Goal: Find specific fact: Find specific fact

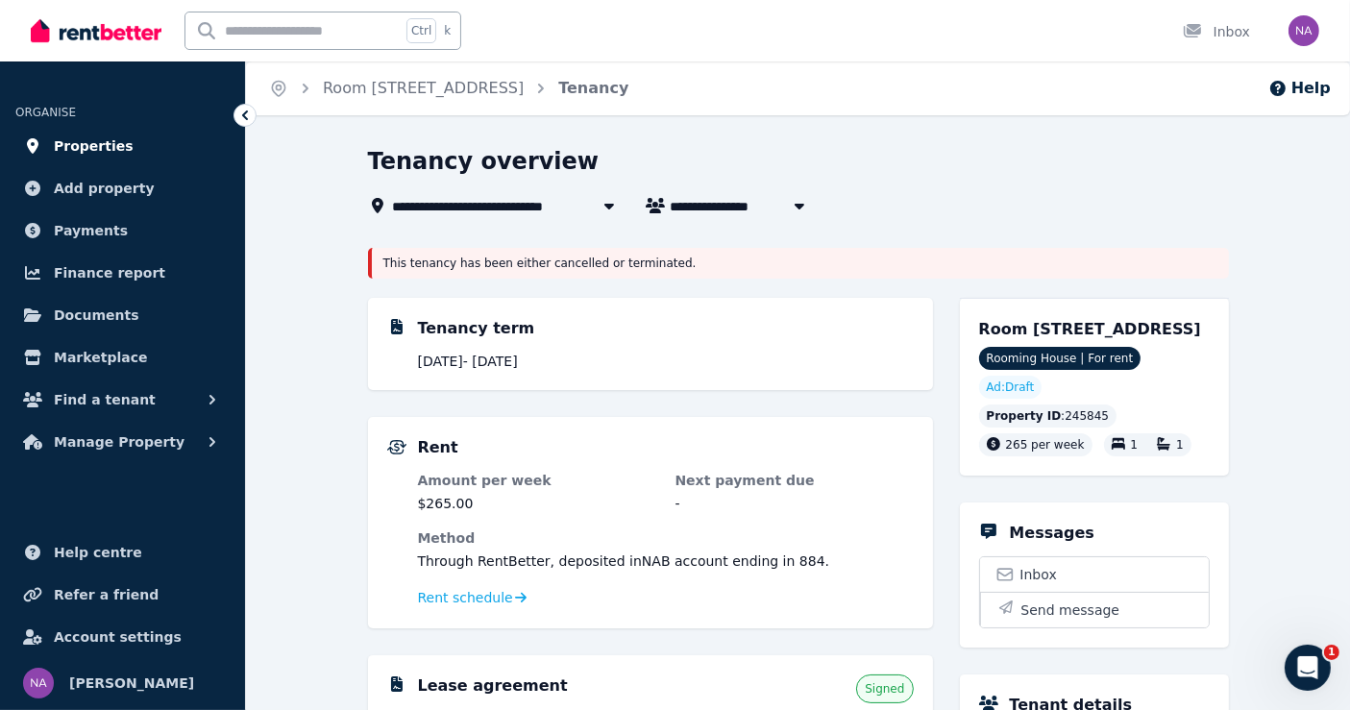
click at [70, 145] on span "Properties" at bounding box center [94, 145] width 80 height 23
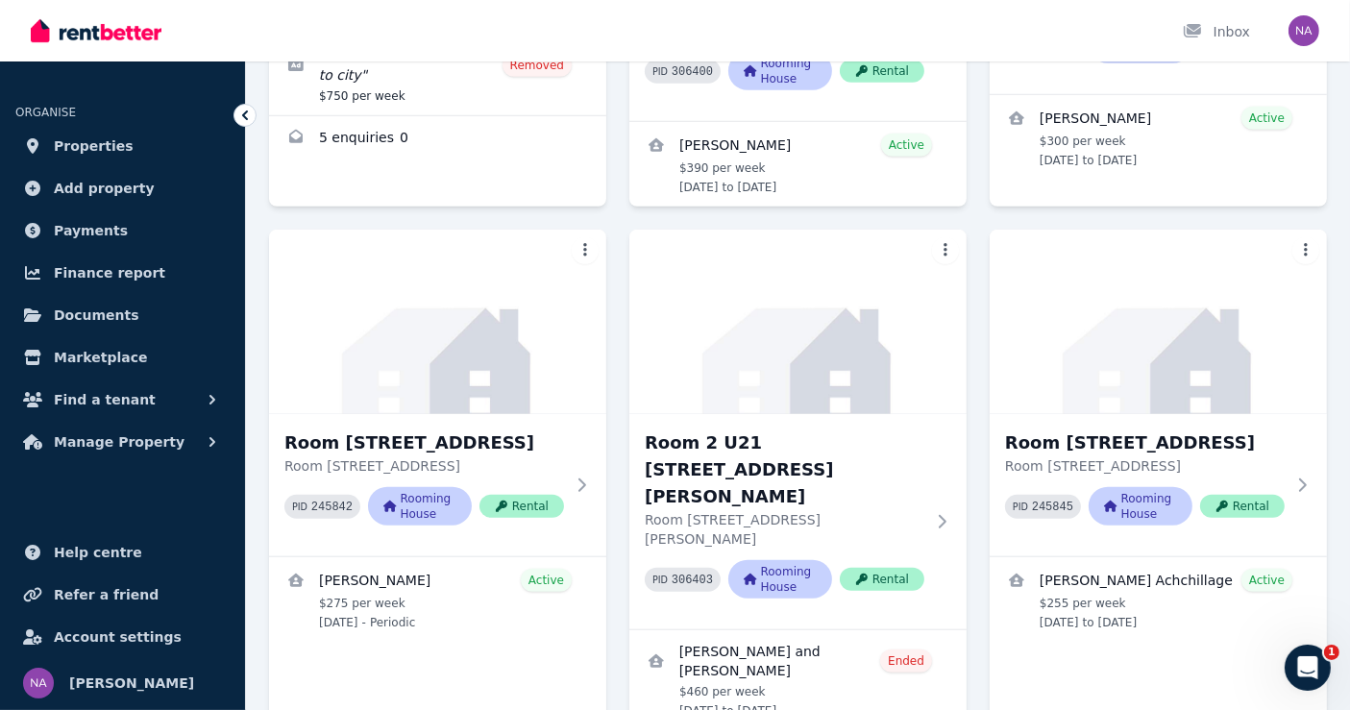
scroll to position [1605, 0]
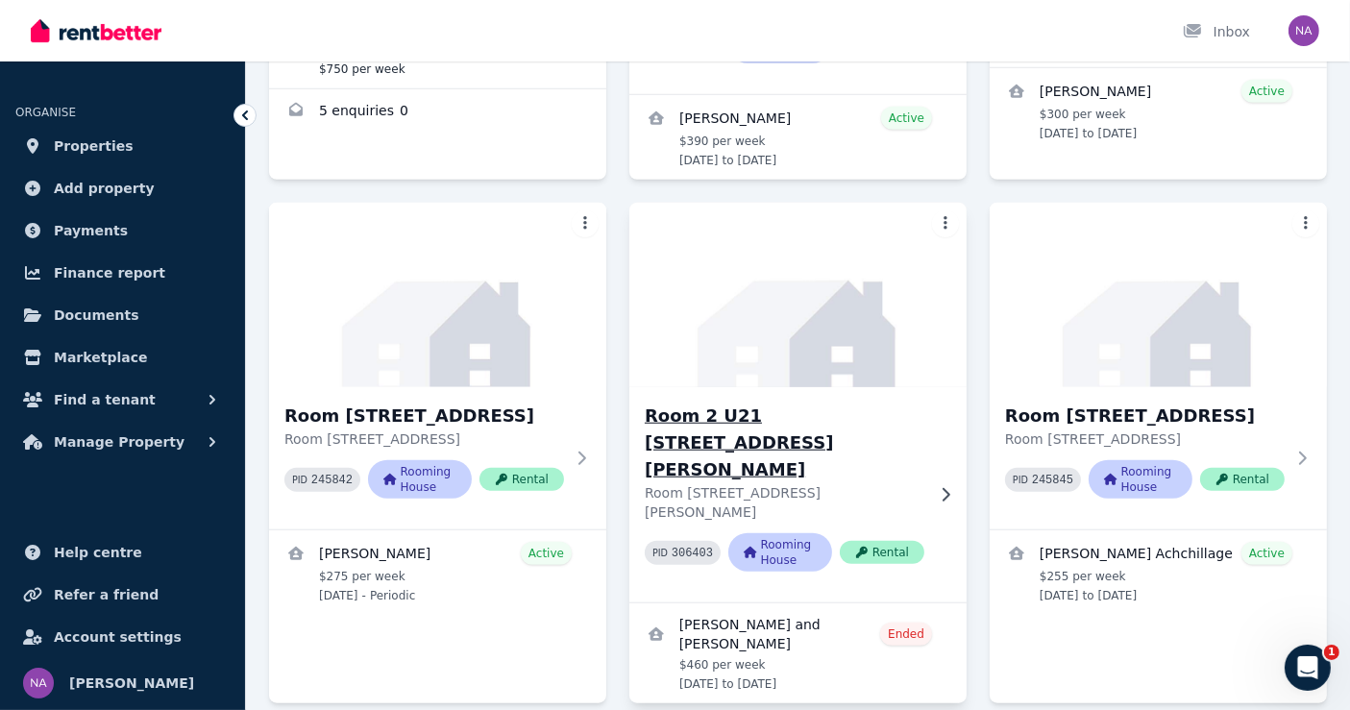
click at [787, 403] on h3 "Room 2 U21 [STREET_ADDRESS][PERSON_NAME]" at bounding box center [785, 443] width 280 height 81
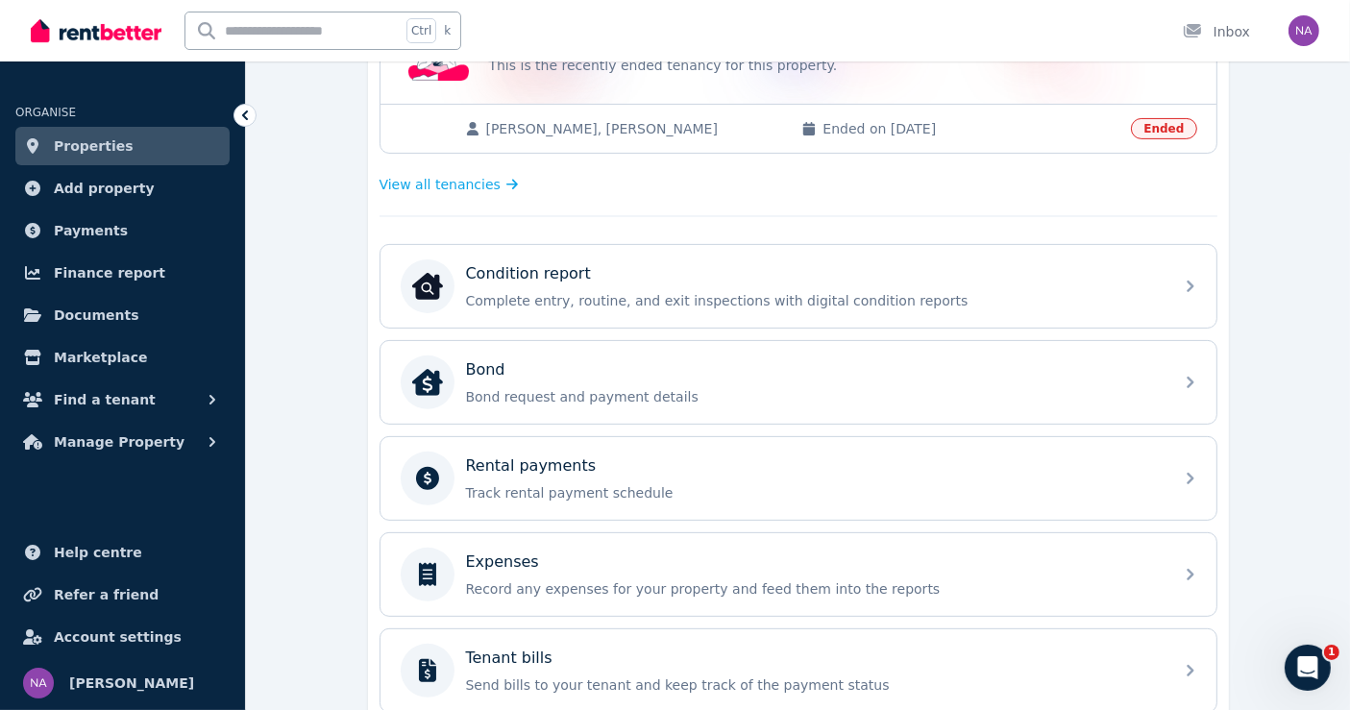
scroll to position [559, 0]
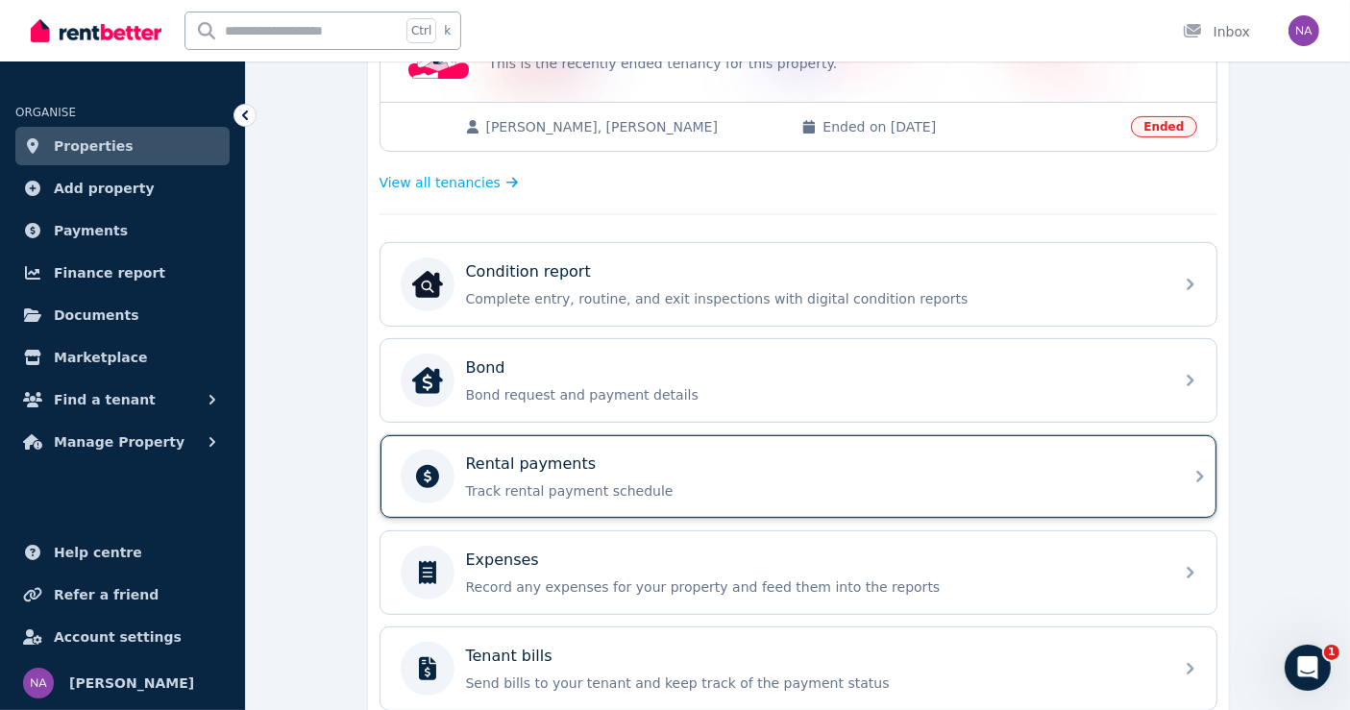
click at [769, 456] on div "Rental payments" at bounding box center [814, 463] width 696 height 23
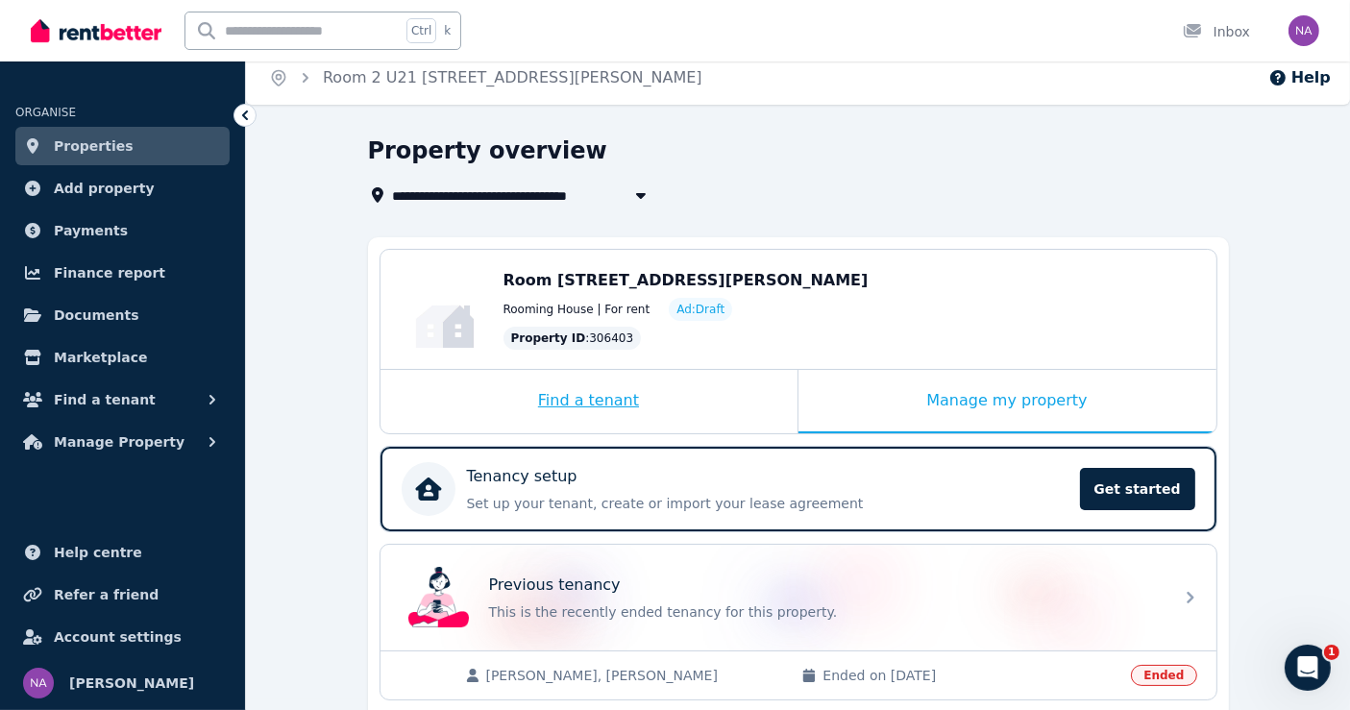
scroll to position [14, 0]
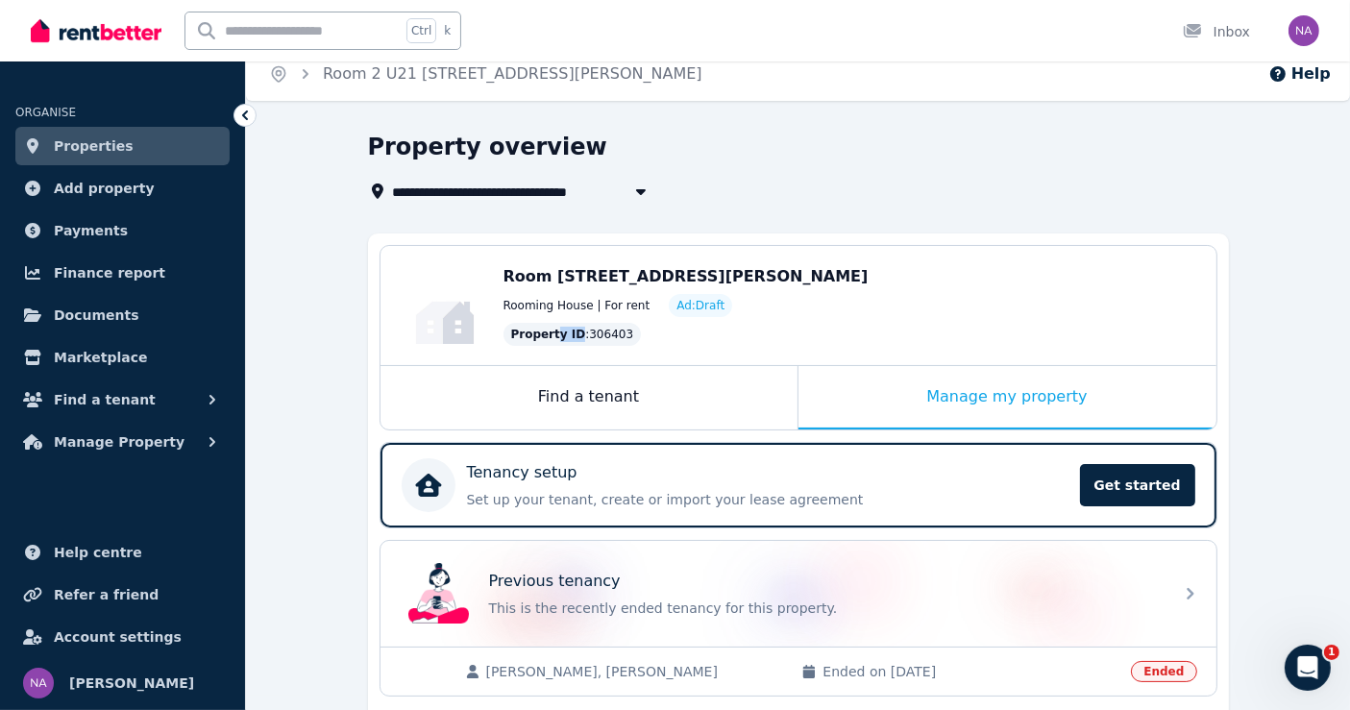
drag, startPoint x: 627, startPoint y: 328, endPoint x: 549, endPoint y: 330, distance: 78.8
click at [549, 330] on div "Property ID : 306403" at bounding box center [850, 334] width 694 height 23
drag, startPoint x: 510, startPoint y: 330, endPoint x: 612, endPoint y: 330, distance: 101.8
click at [612, 330] on div "Property ID : 306403" at bounding box center [572, 334] width 138 height 23
copy div "Property ID : 306403"
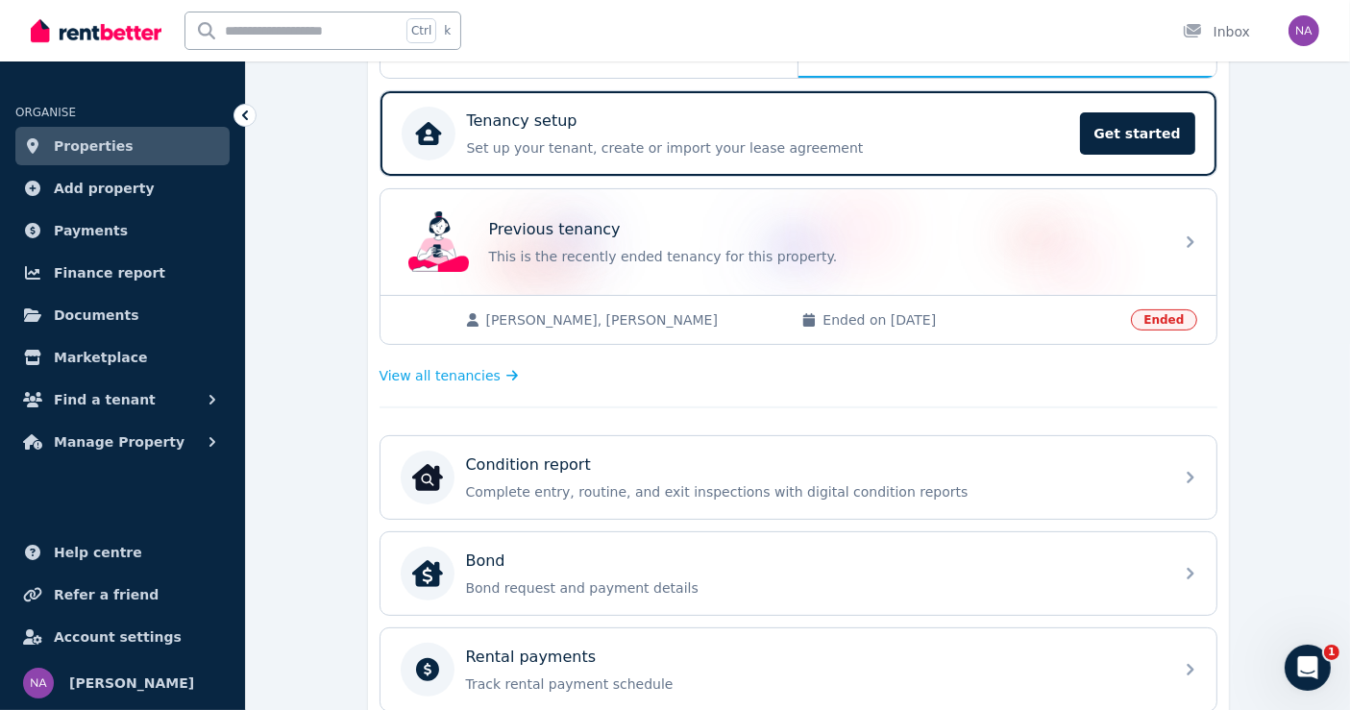
scroll to position [456, 0]
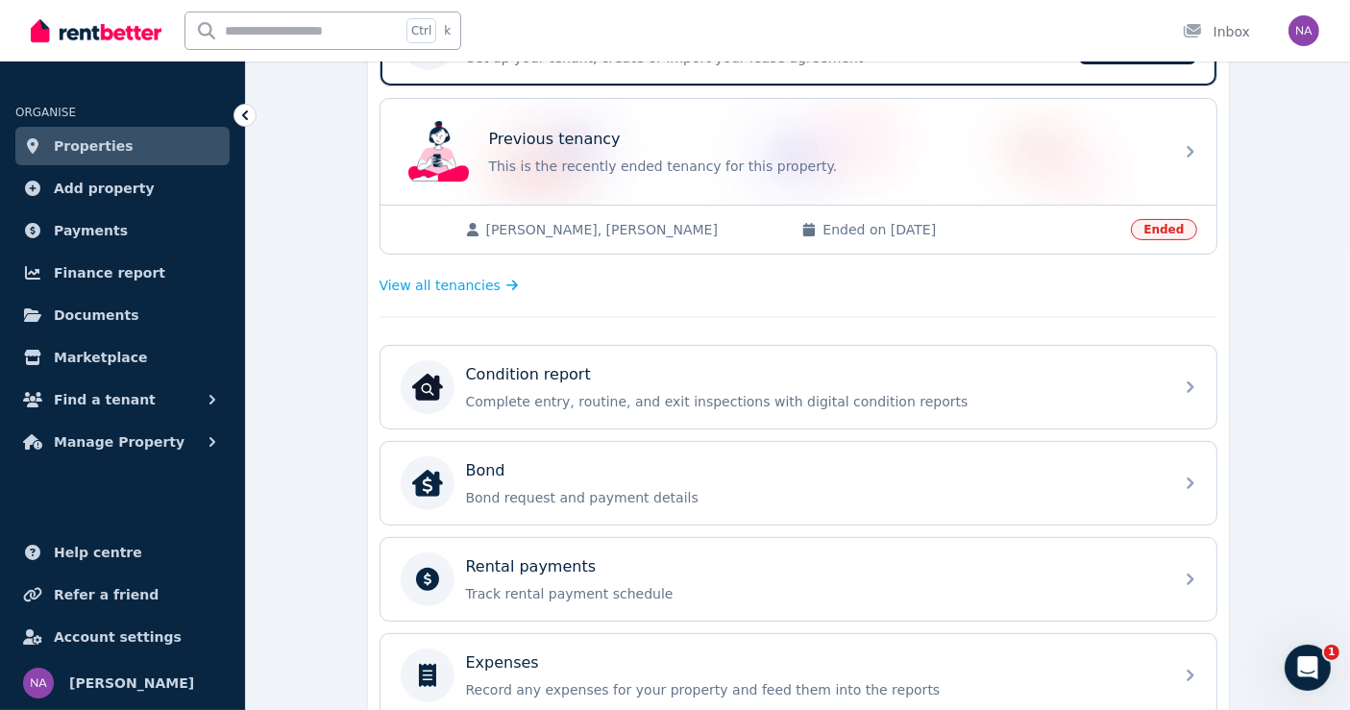
click at [110, 140] on span "Properties" at bounding box center [94, 145] width 80 height 23
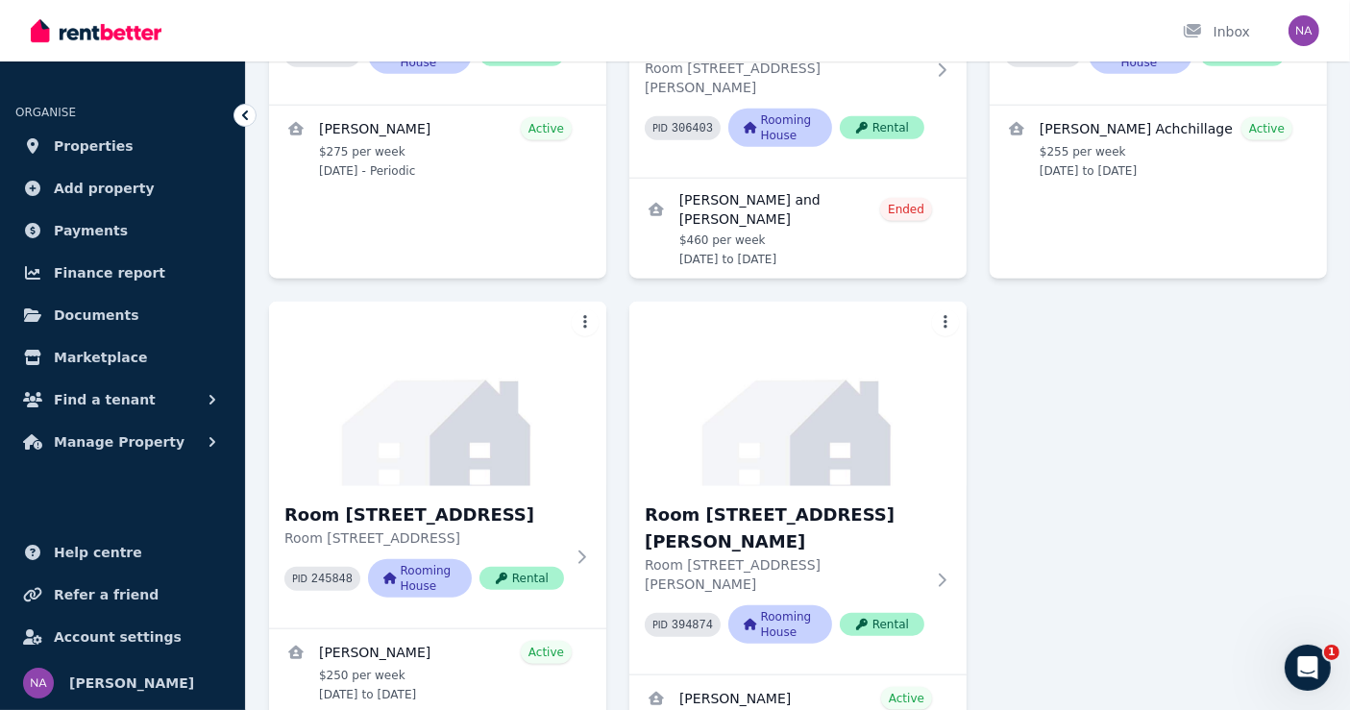
scroll to position [2045, 0]
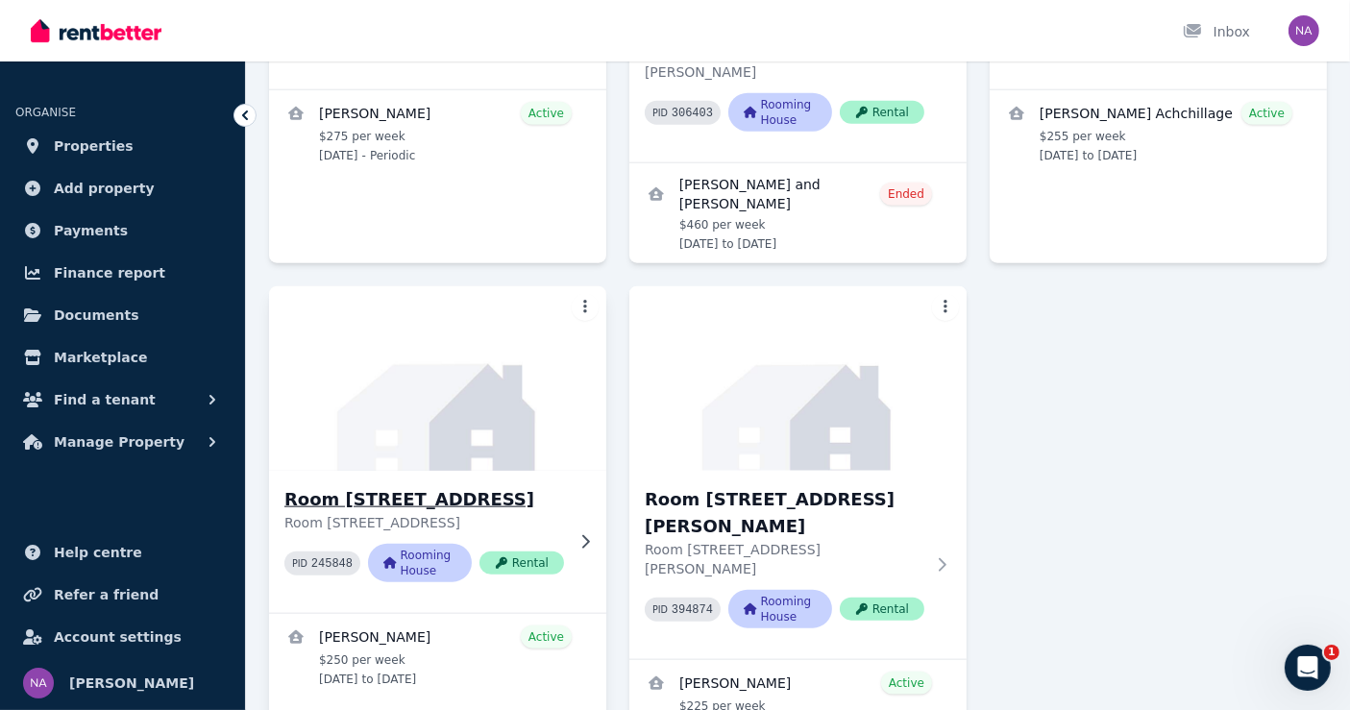
click at [480, 486] on h3 "Room [STREET_ADDRESS]" at bounding box center [424, 499] width 280 height 27
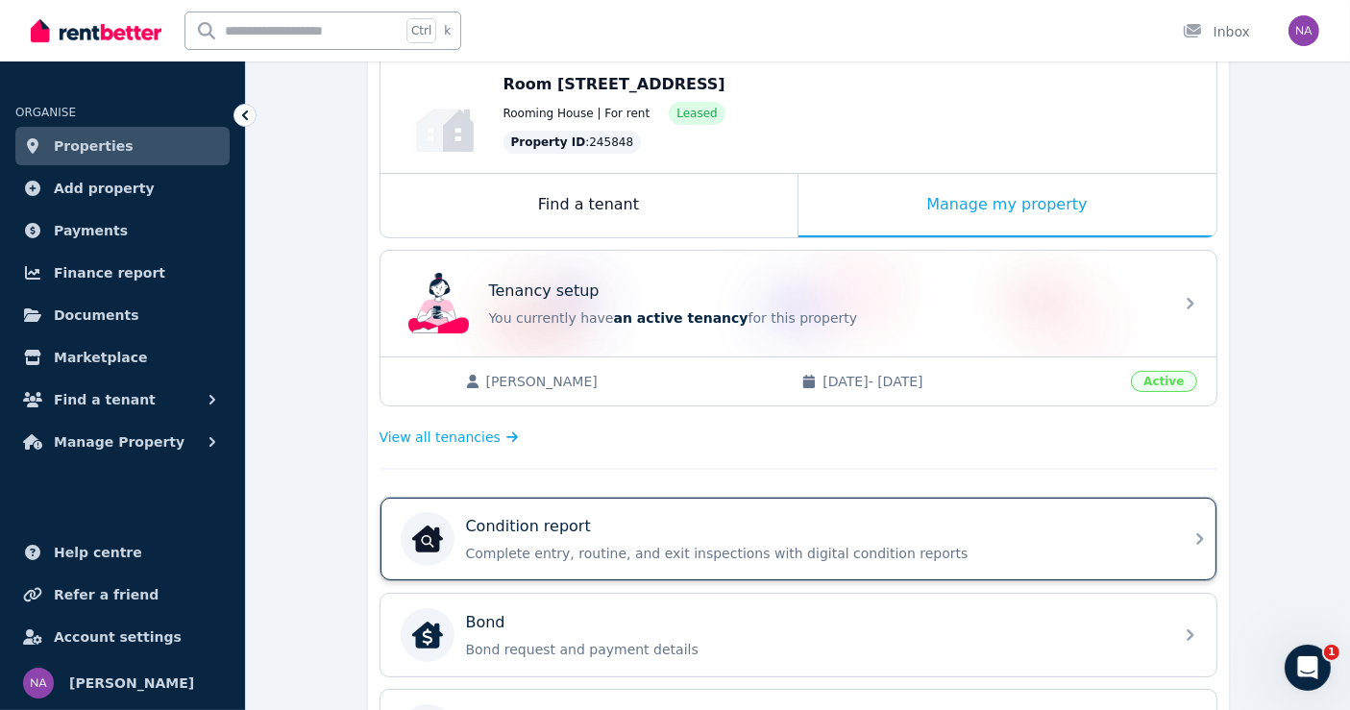
scroll to position [170, 0]
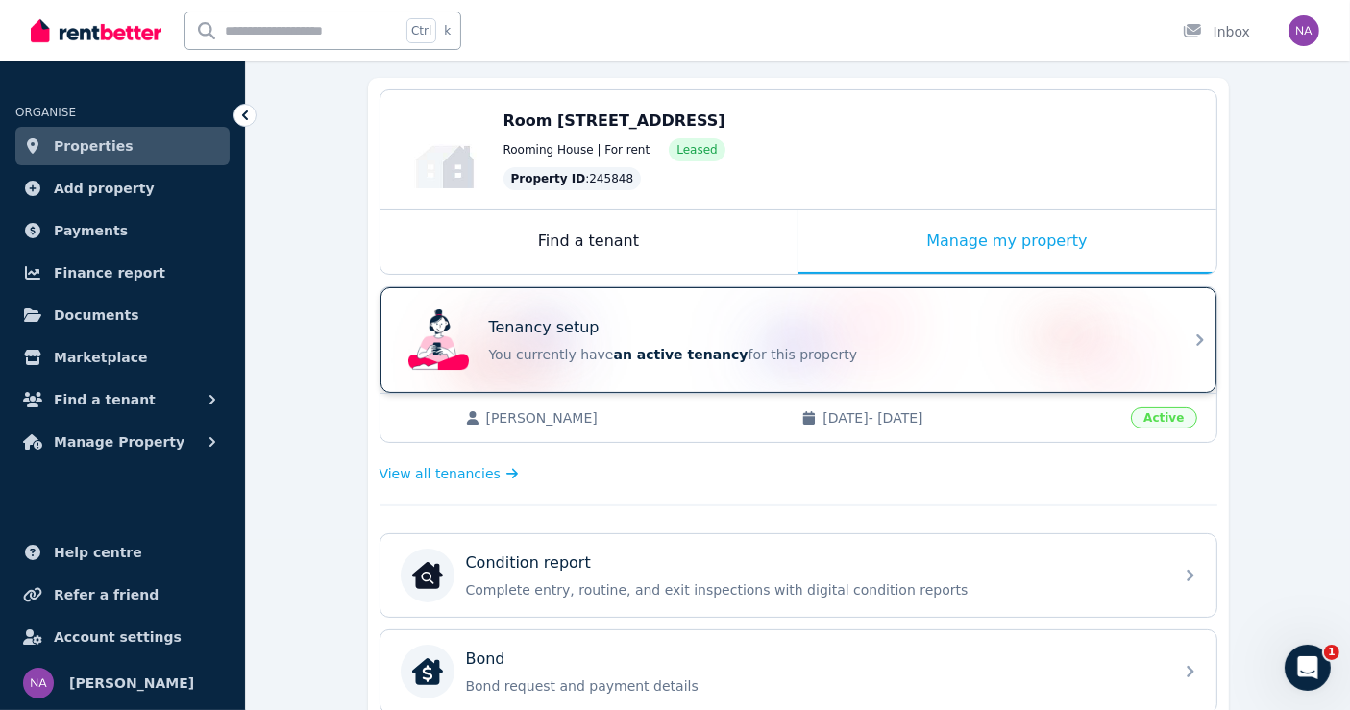
click at [980, 305] on div "Tenancy setup You currently have an active tenancy for this property" at bounding box center [781, 340] width 761 height 77
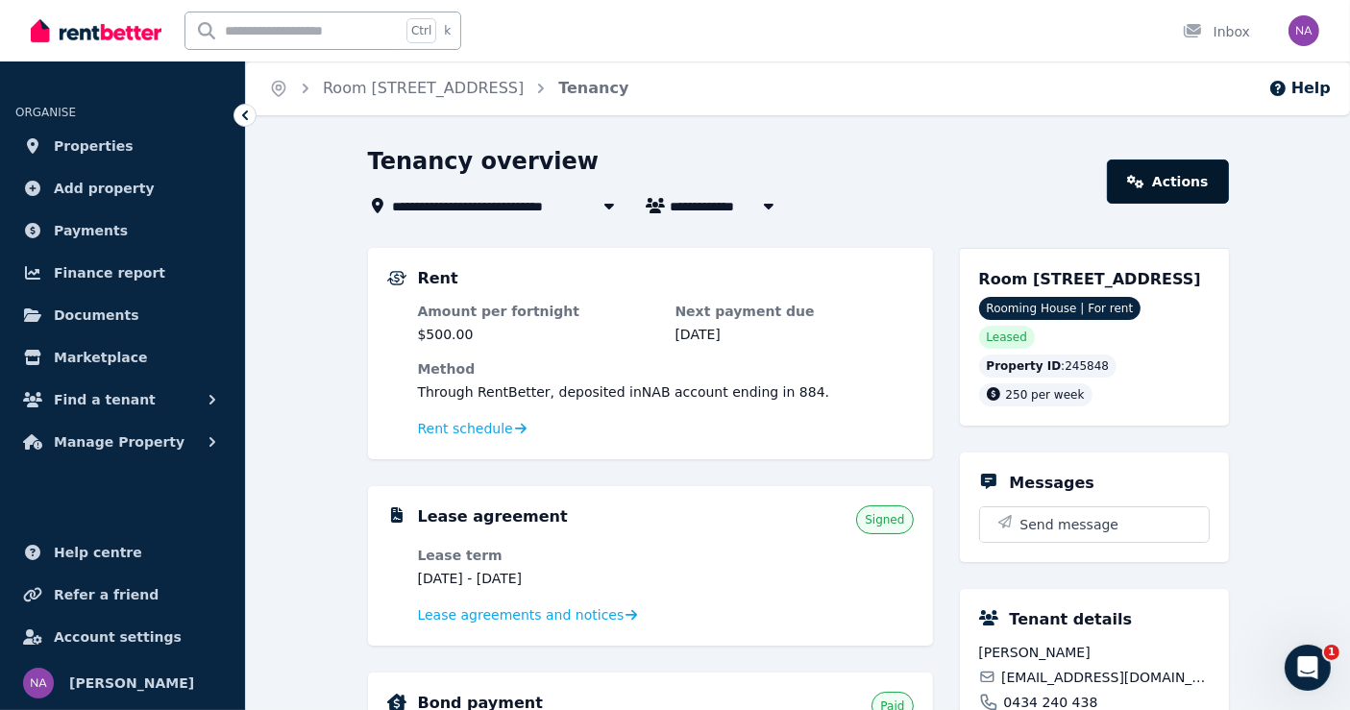
click at [1185, 193] on link "Actions" at bounding box center [1167, 181] width 121 height 44
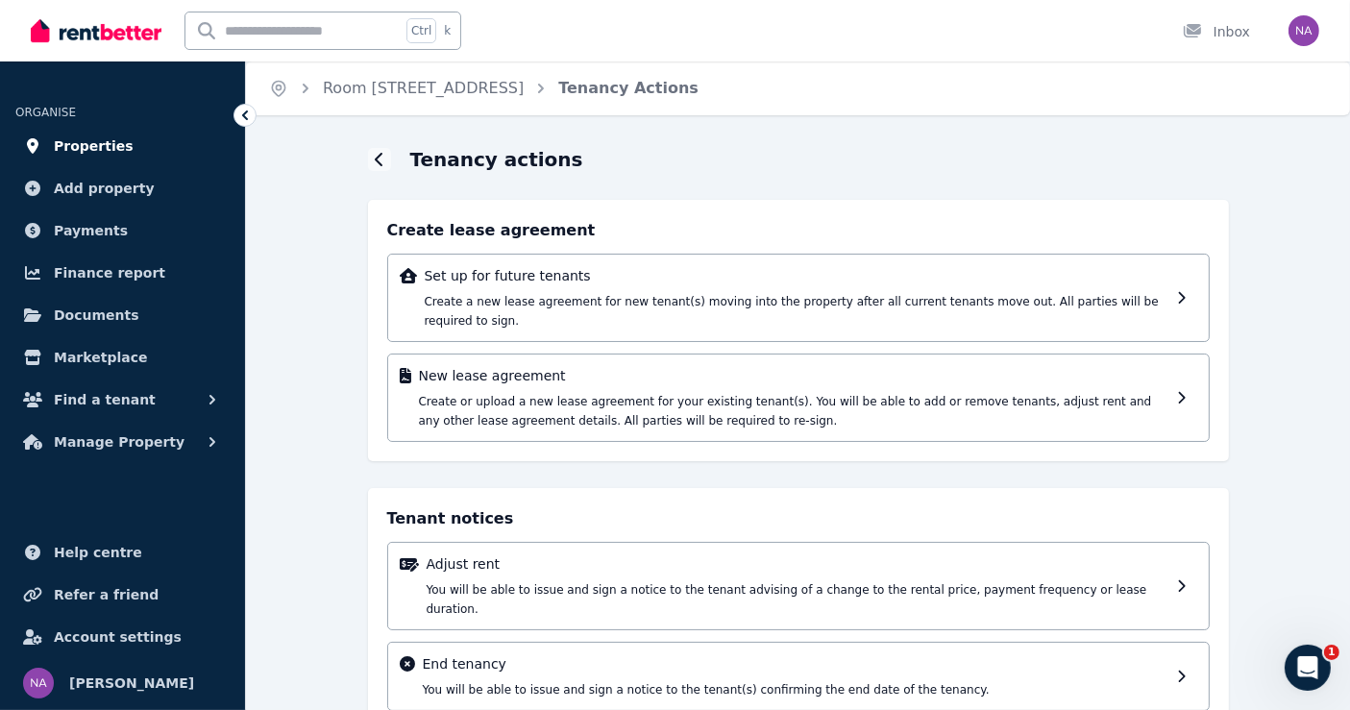
click at [96, 152] on span "Properties" at bounding box center [94, 145] width 80 height 23
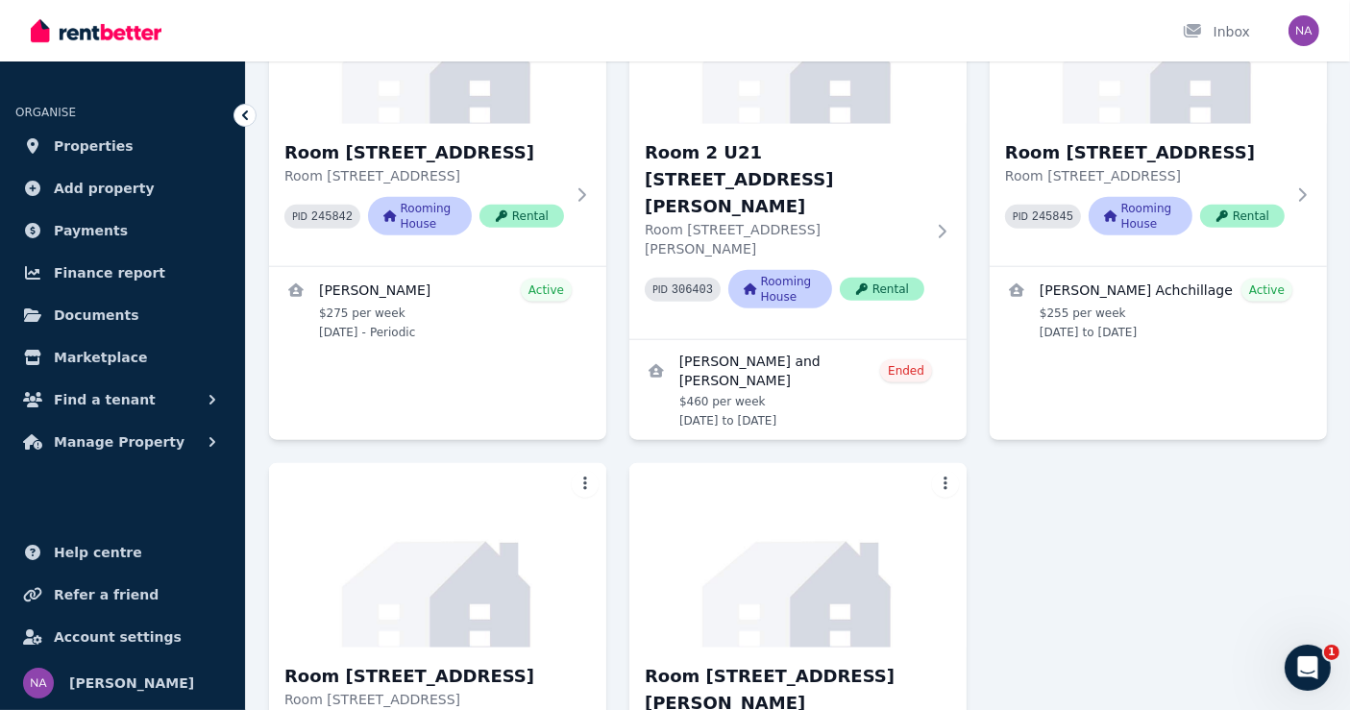
scroll to position [1751, 0]
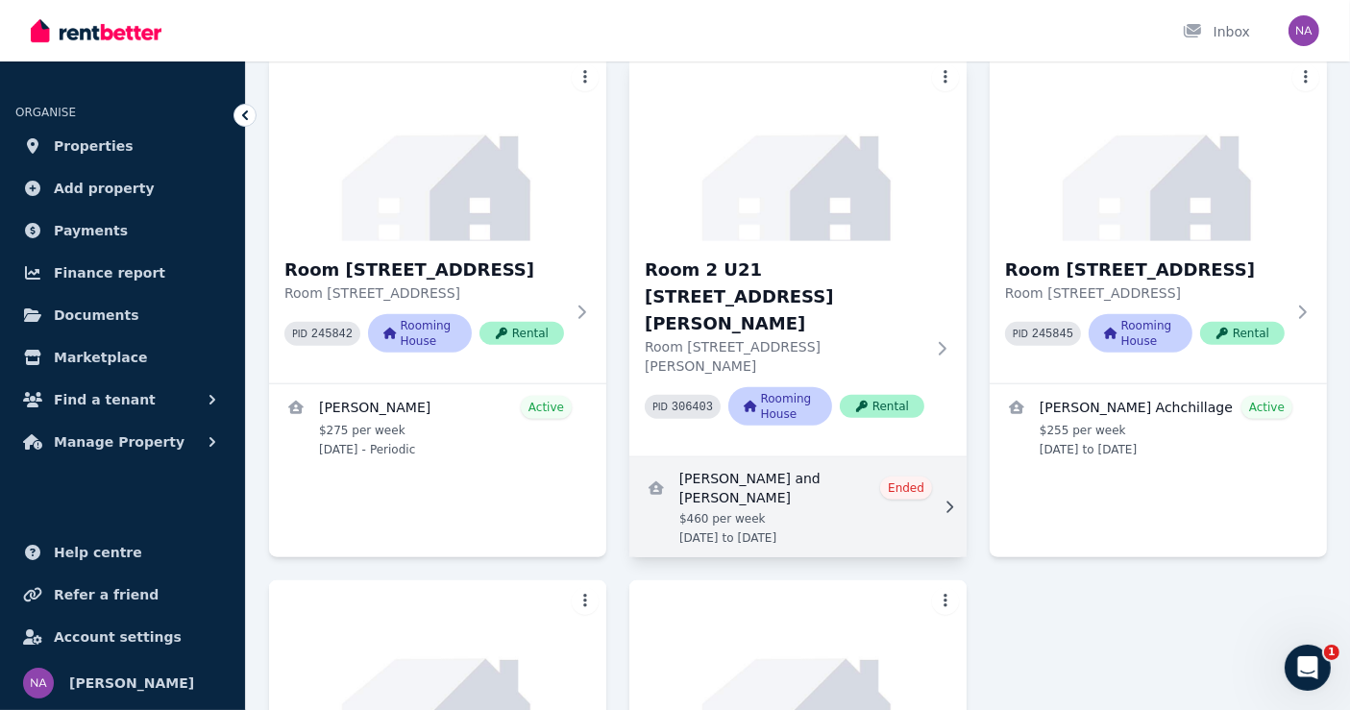
click at [747, 457] on link "View details for Cheitra Ramesh and Tanmay Sharma" at bounding box center [797, 507] width 337 height 100
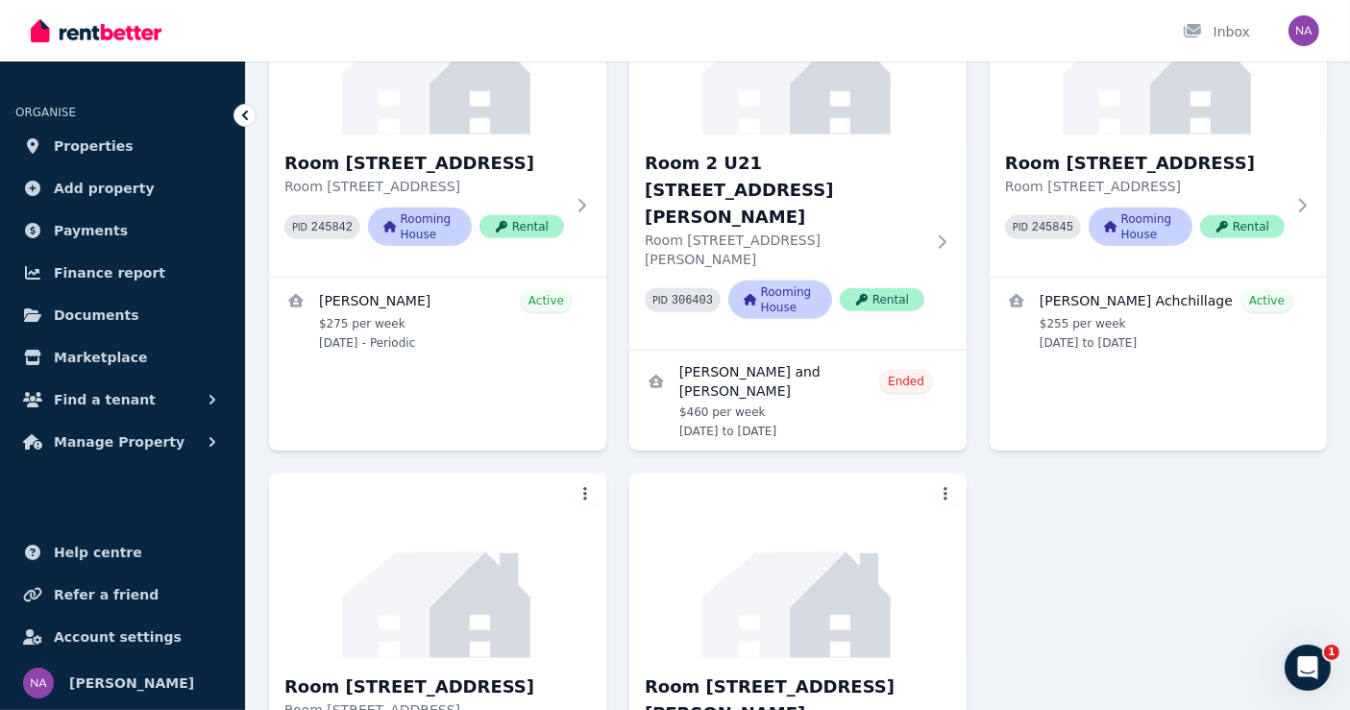
scroll to position [1857, 0]
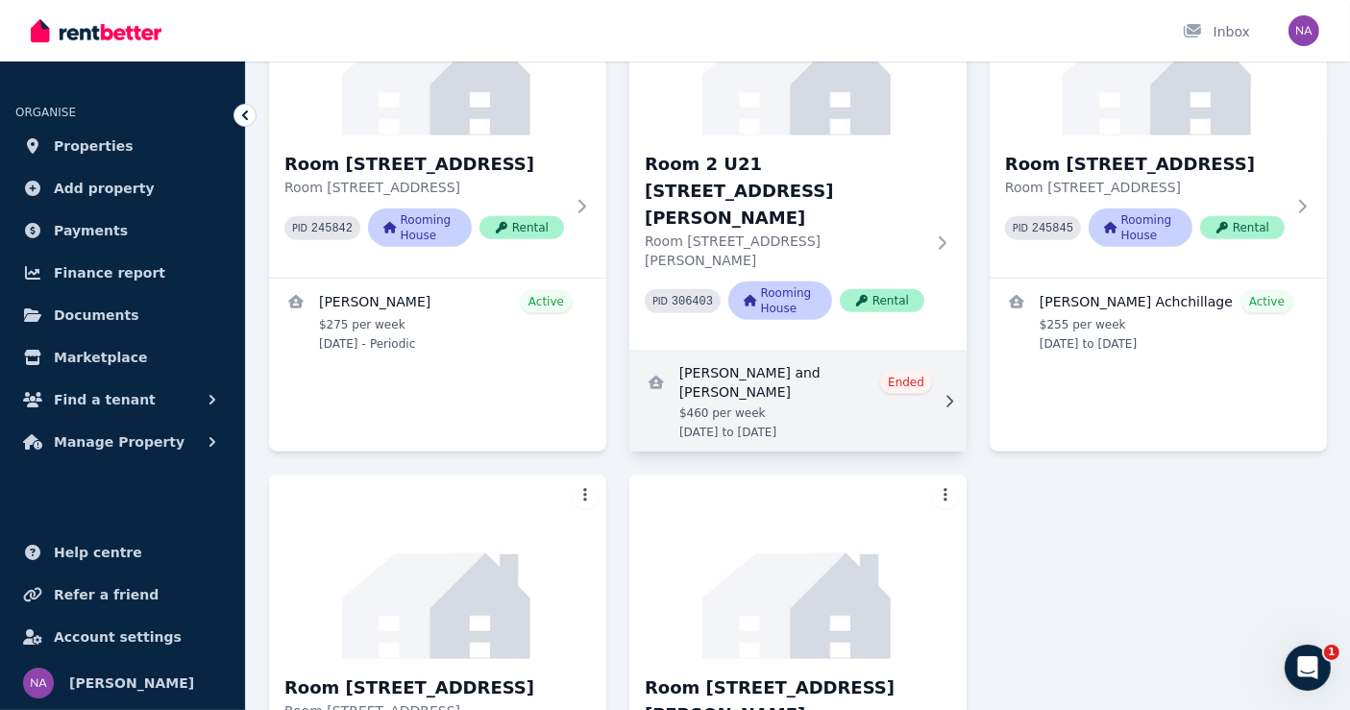
click at [910, 352] on link "View details for Cheitra Ramesh and Tanmay Sharma" at bounding box center [797, 402] width 337 height 100
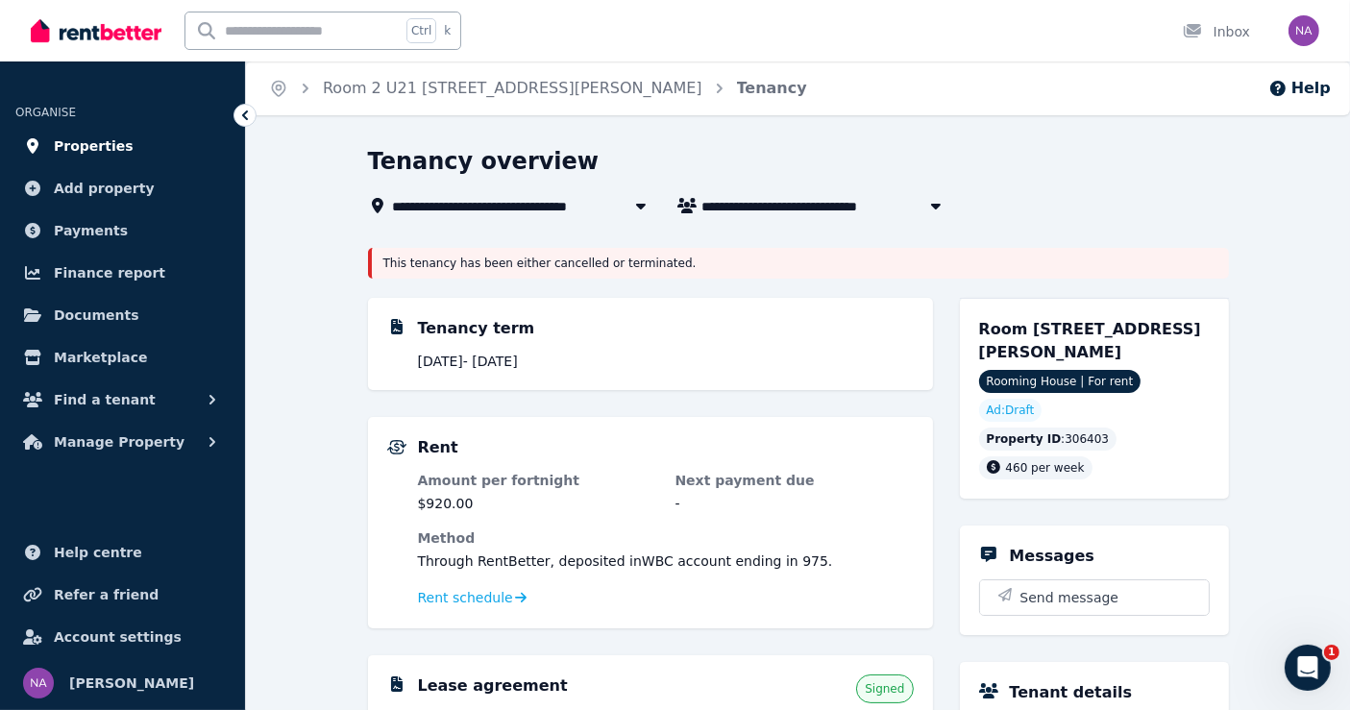
click at [116, 133] on link "Properties" at bounding box center [122, 146] width 214 height 38
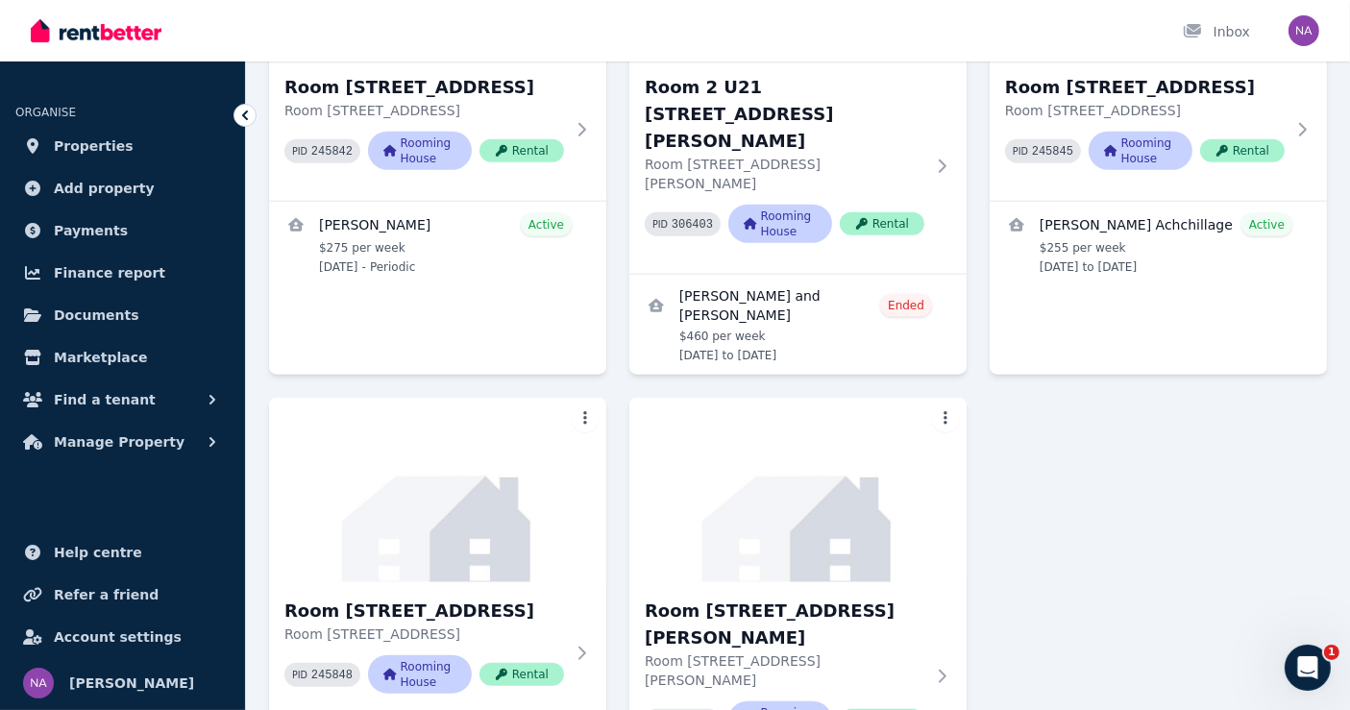
scroll to position [2045, 0]
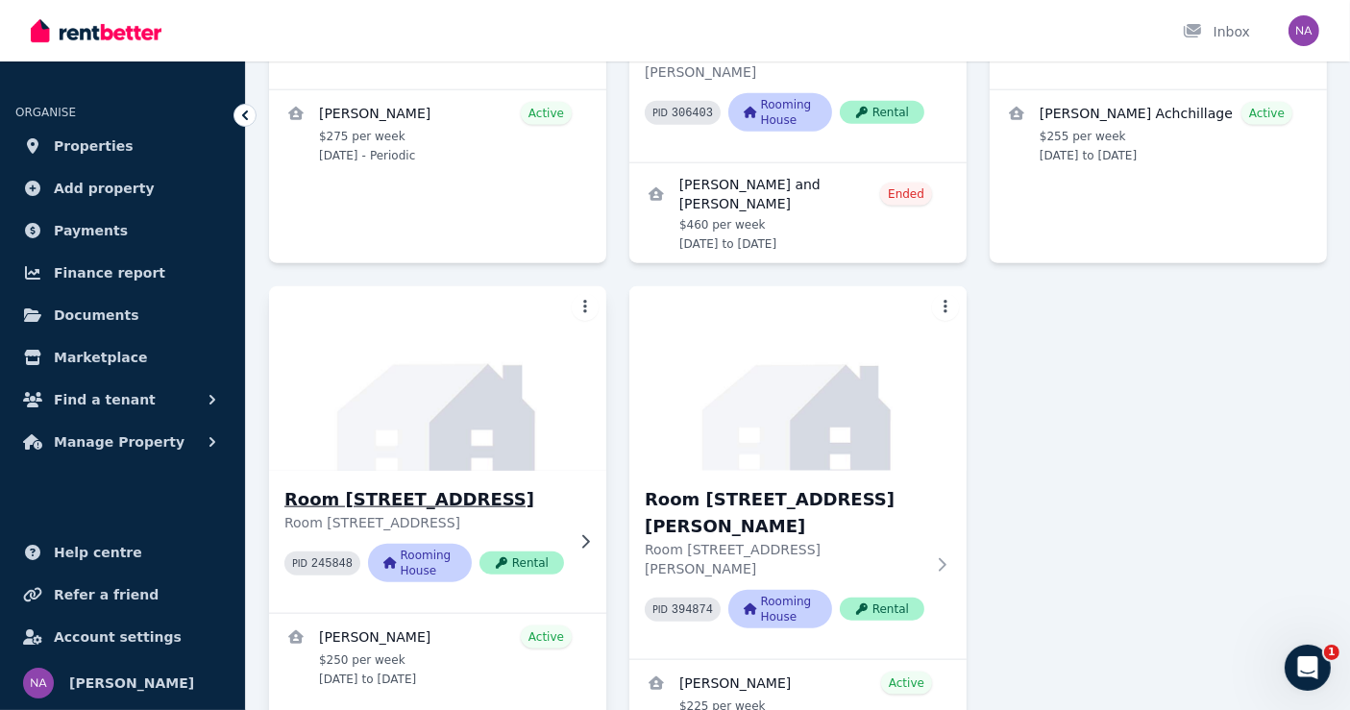
click at [433, 486] on h3 "Room [STREET_ADDRESS]" at bounding box center [424, 499] width 280 height 27
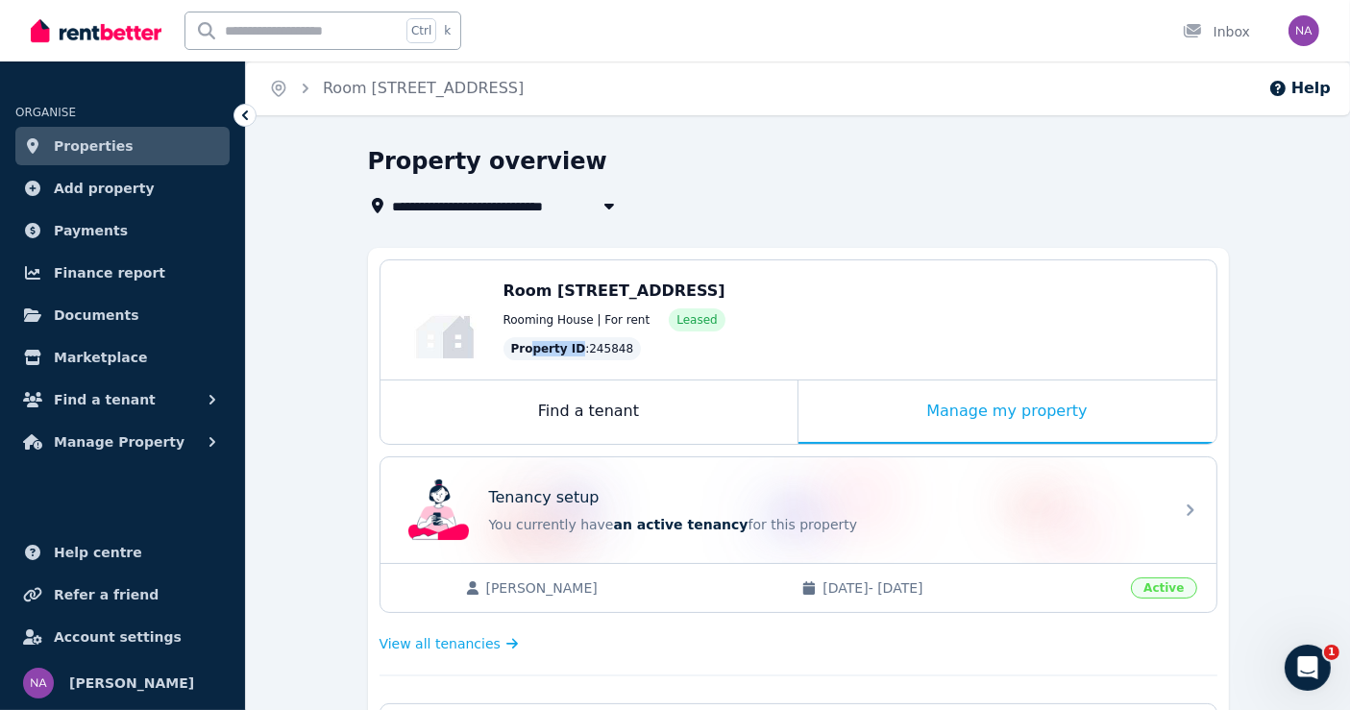
drag, startPoint x: 630, startPoint y: 349, endPoint x: 528, endPoint y: 347, distance: 101.8
click at [528, 347] on div "Property ID : 245848" at bounding box center [850, 348] width 694 height 23
drag, startPoint x: 510, startPoint y: 347, endPoint x: 612, endPoint y: 351, distance: 101.9
click at [612, 351] on div "Property ID : 245848" at bounding box center [572, 348] width 138 height 23
copy div "Property ID : 245848"
